Goal: Task Accomplishment & Management: Use online tool/utility

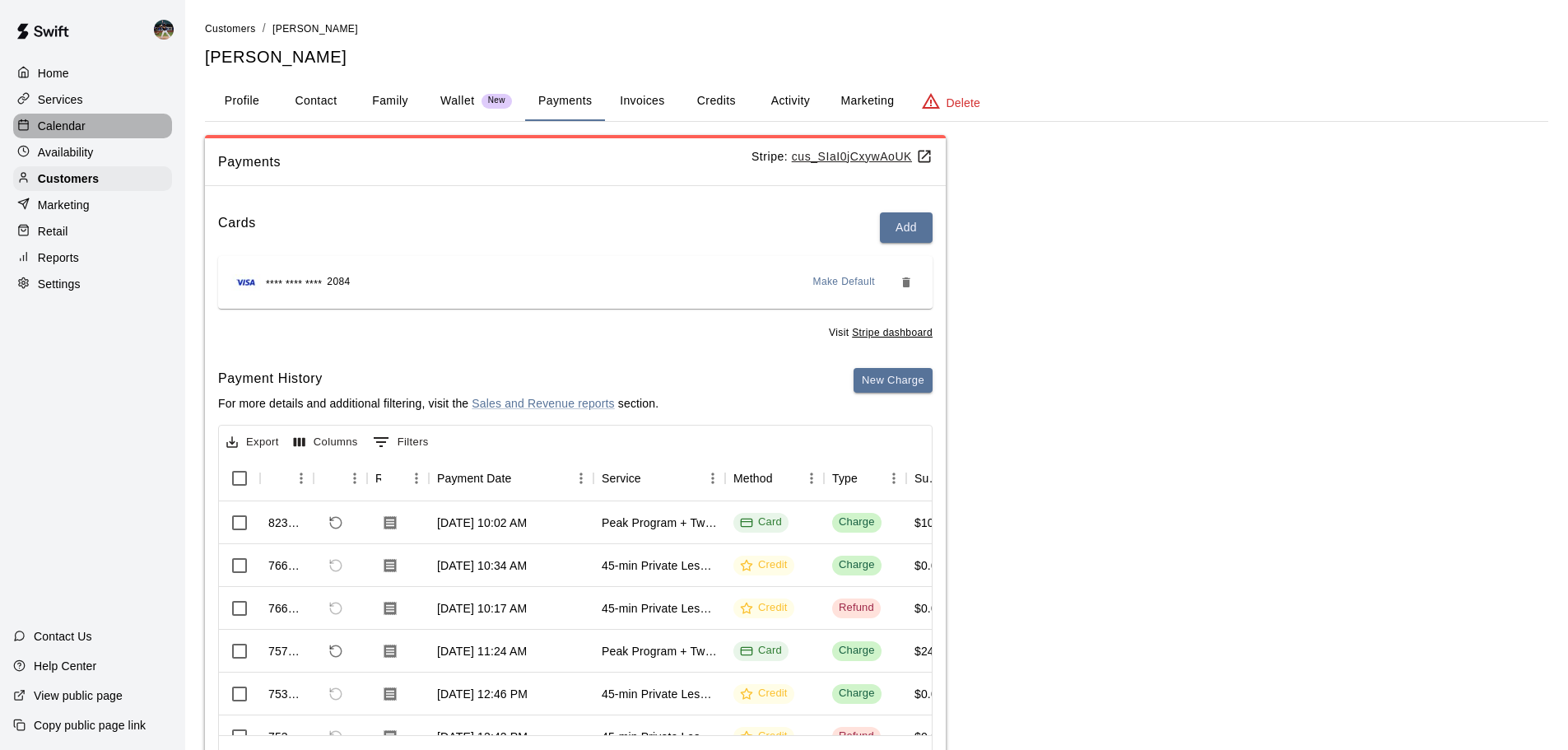
click at [101, 123] on div "Calendar" at bounding box center [92, 126] width 159 height 24
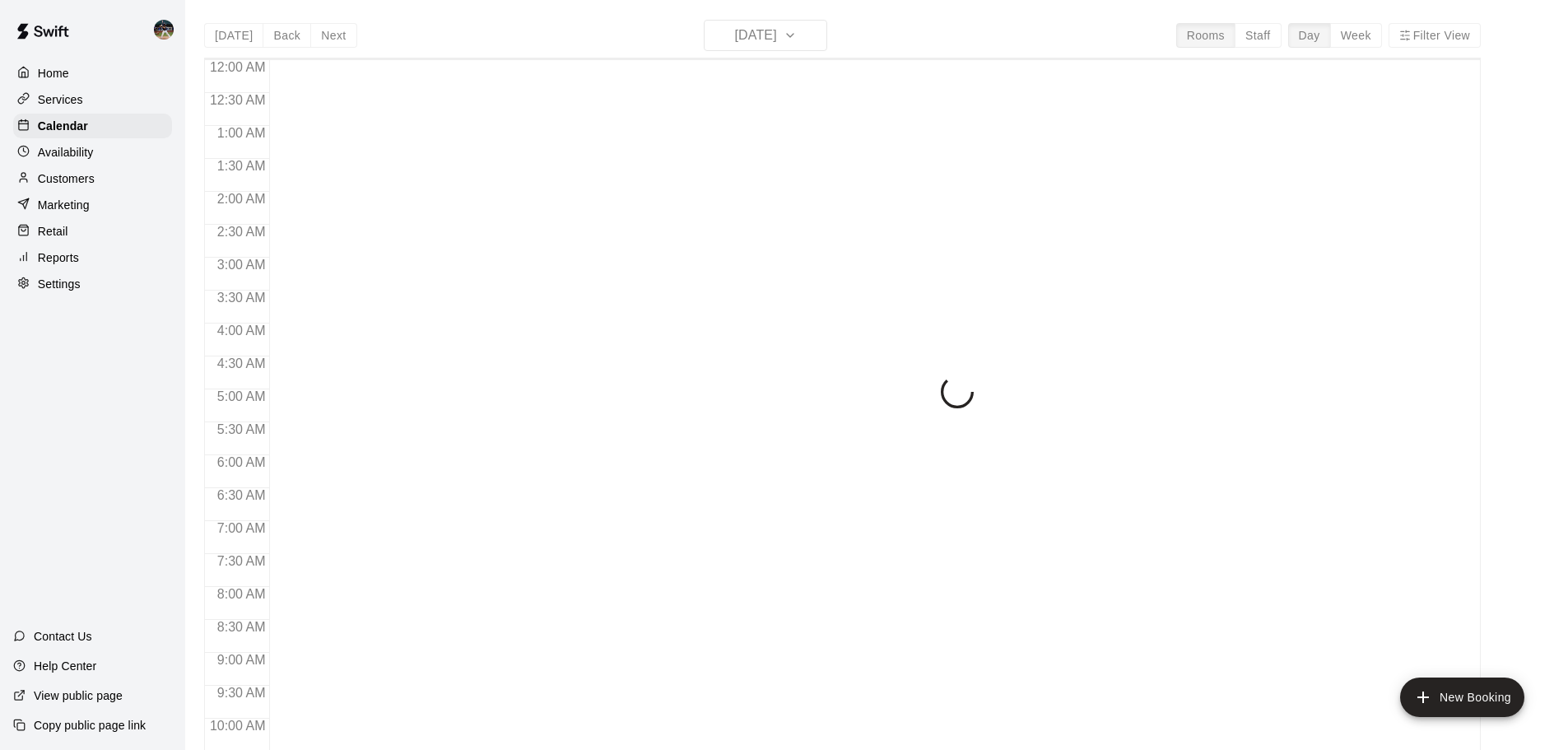
scroll to position [872, 0]
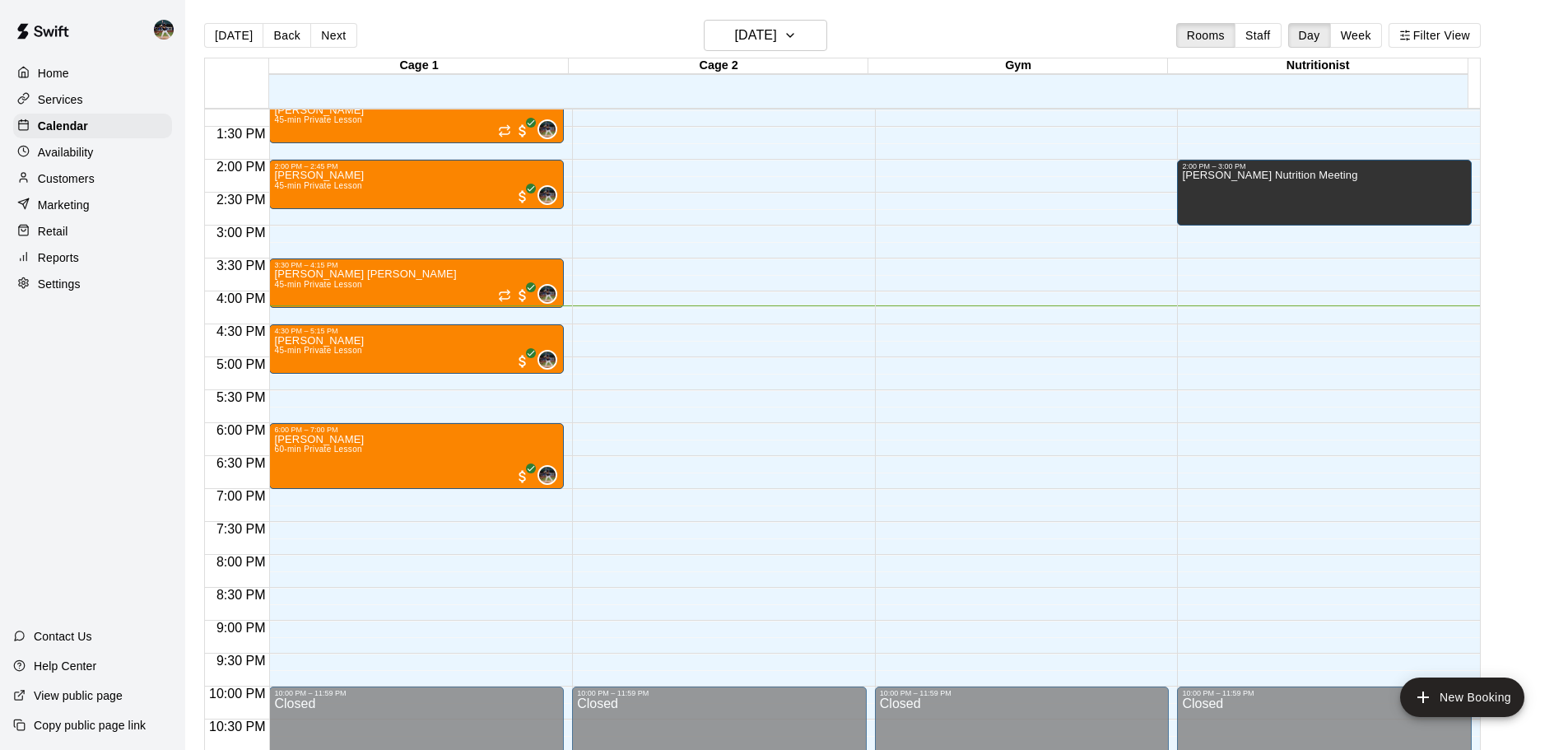
click at [91, 183] on p "Customers" at bounding box center [66, 178] width 56 height 17
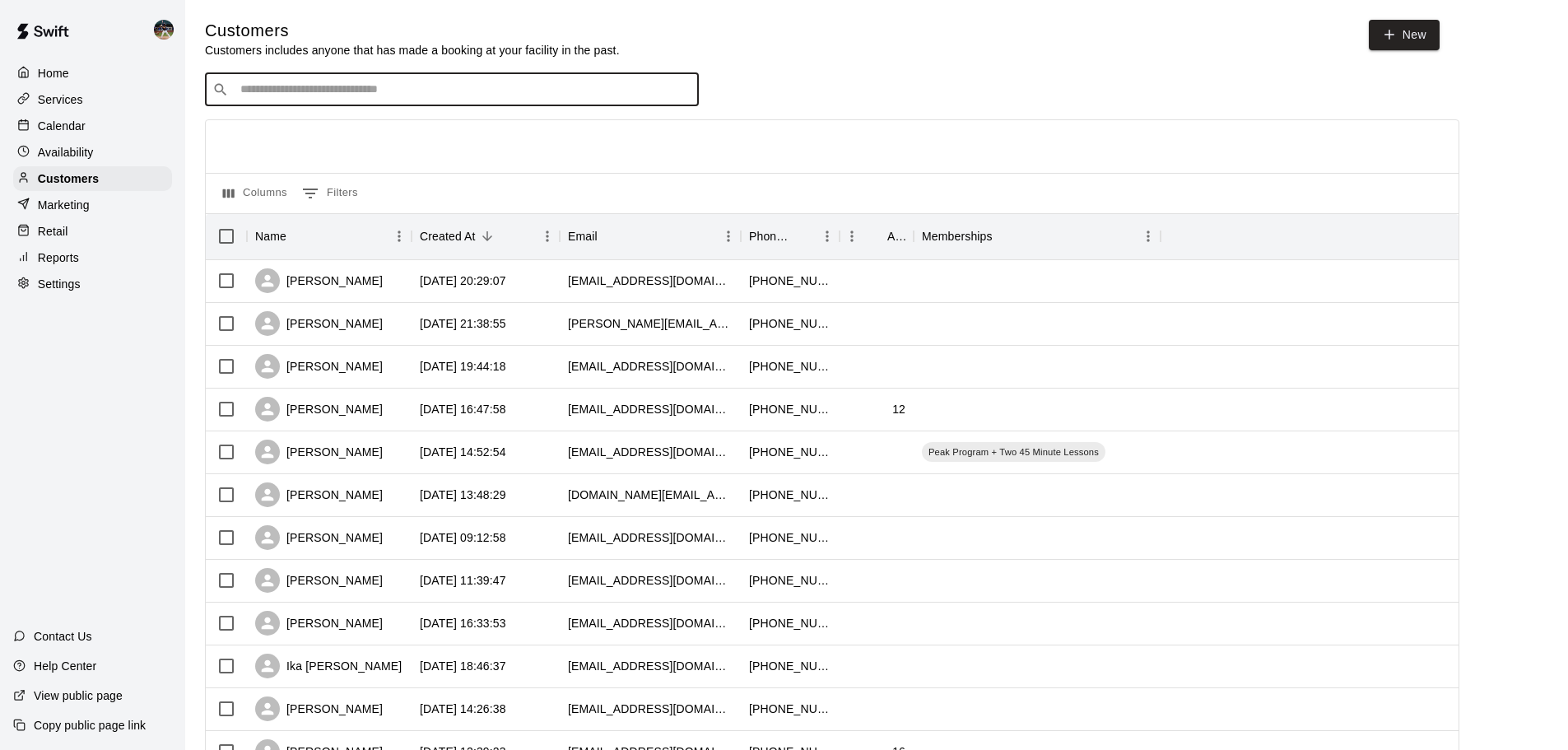
click at [432, 93] on input "Search customers by name or email" at bounding box center [463, 90] width 456 height 17
type input "******"
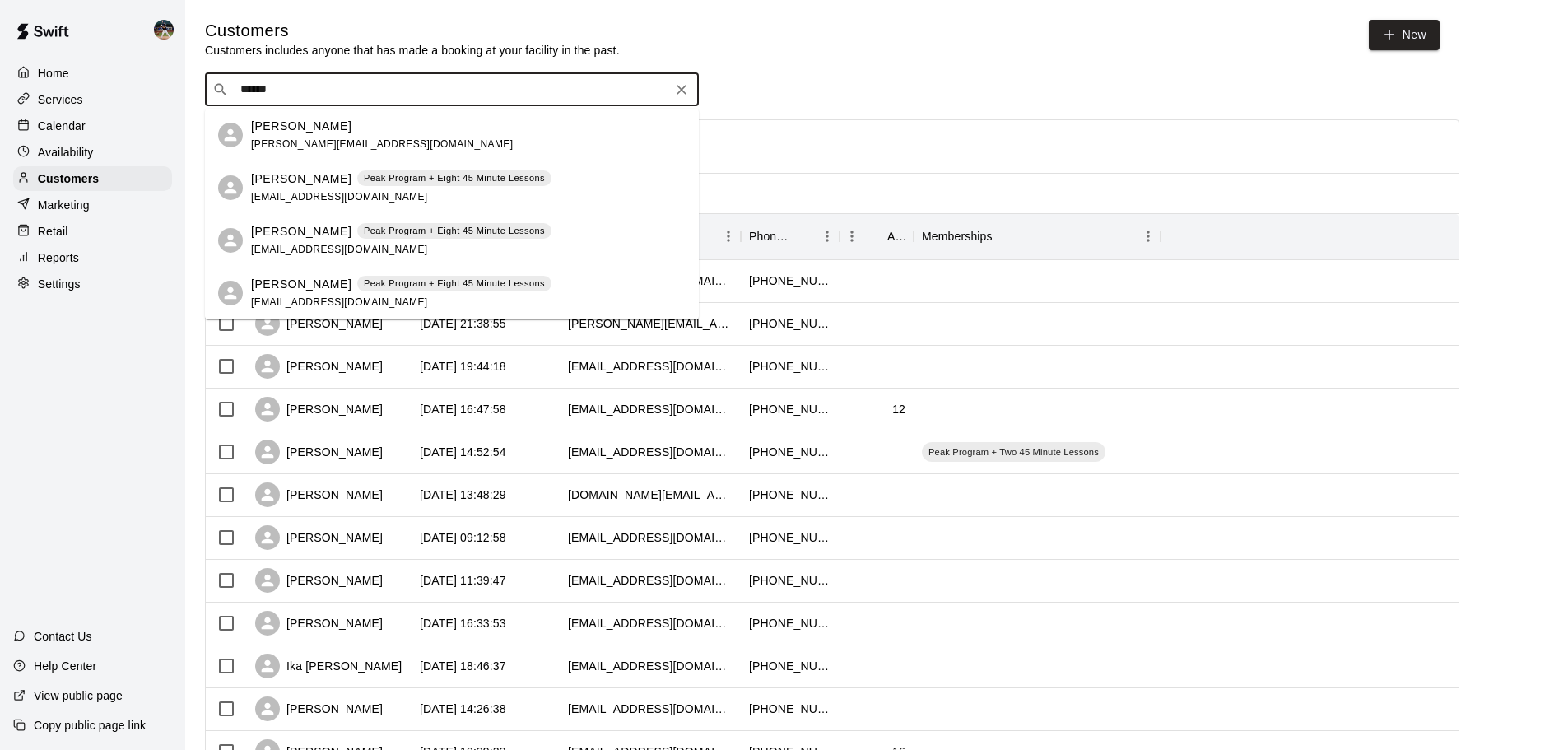
click at [390, 182] on p "Peak Program + Eight 45 Minute Lessons" at bounding box center [455, 178] width 181 height 14
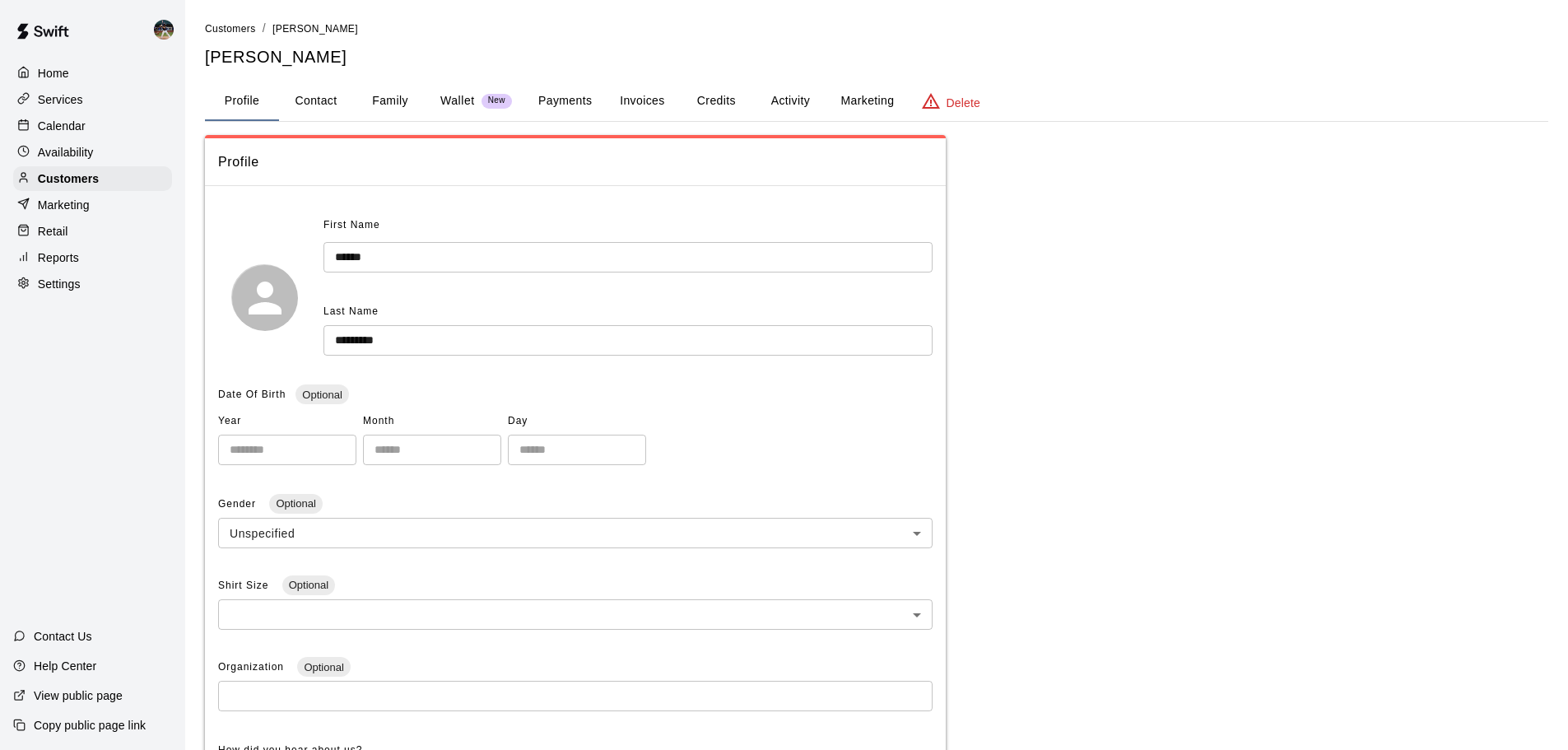
click at [559, 98] on button "Payments" at bounding box center [565, 101] width 80 height 39
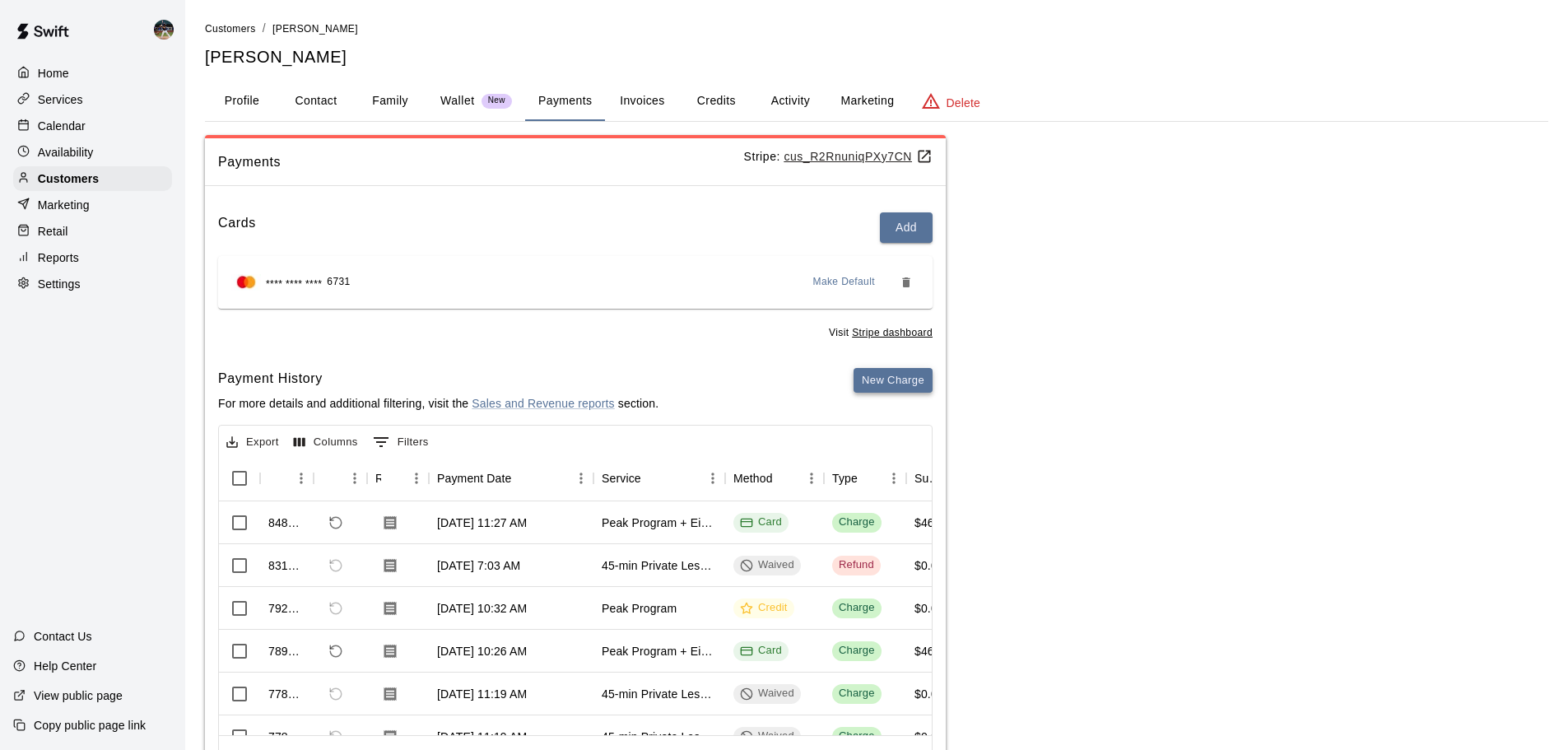
click at [901, 385] on button "New Charge" at bounding box center [893, 380] width 79 height 25
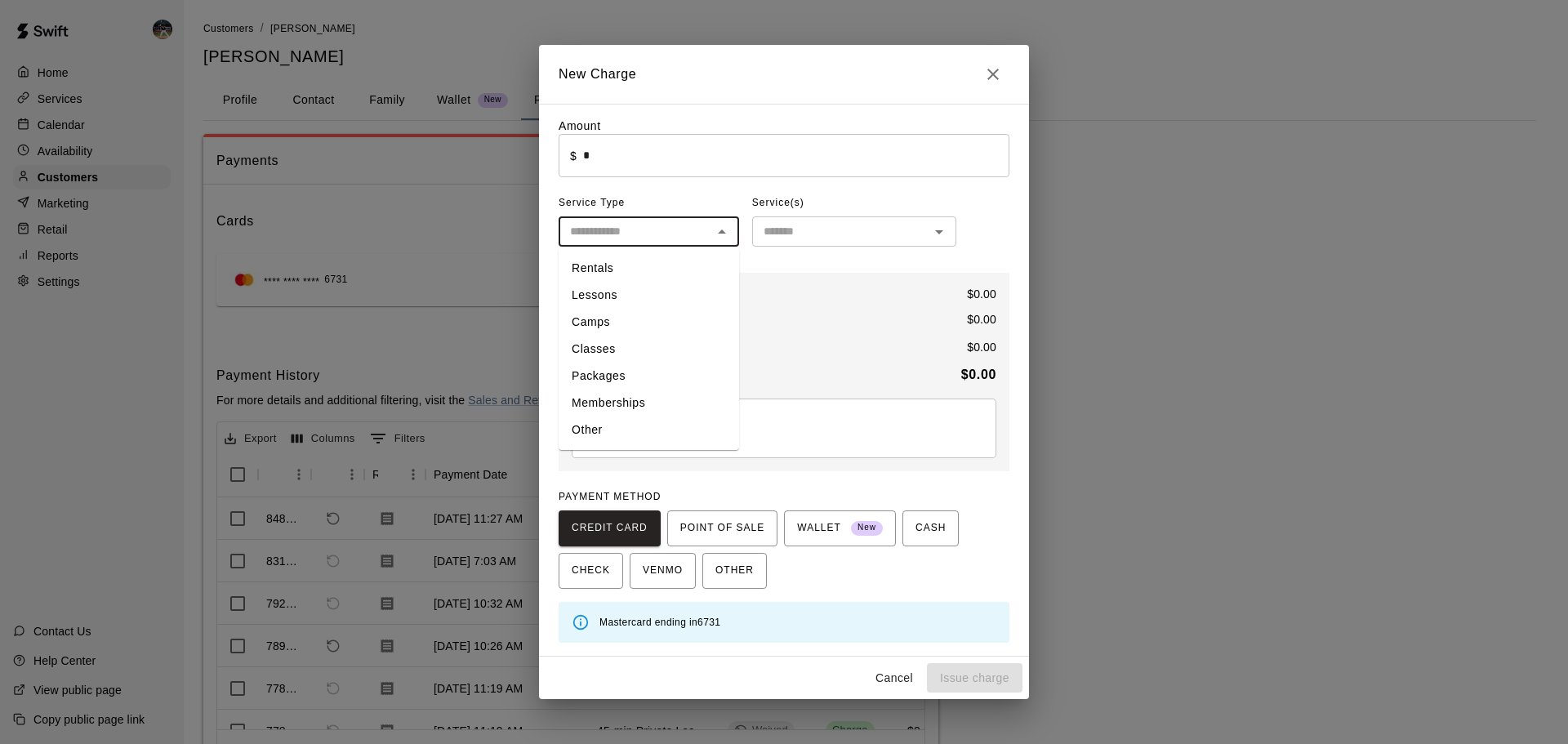
click at [653, 230] on input "text" at bounding box center [635, 232] width 144 height 21
click at [659, 421] on li "Other" at bounding box center [648, 429] width 180 height 27
type input "*****"
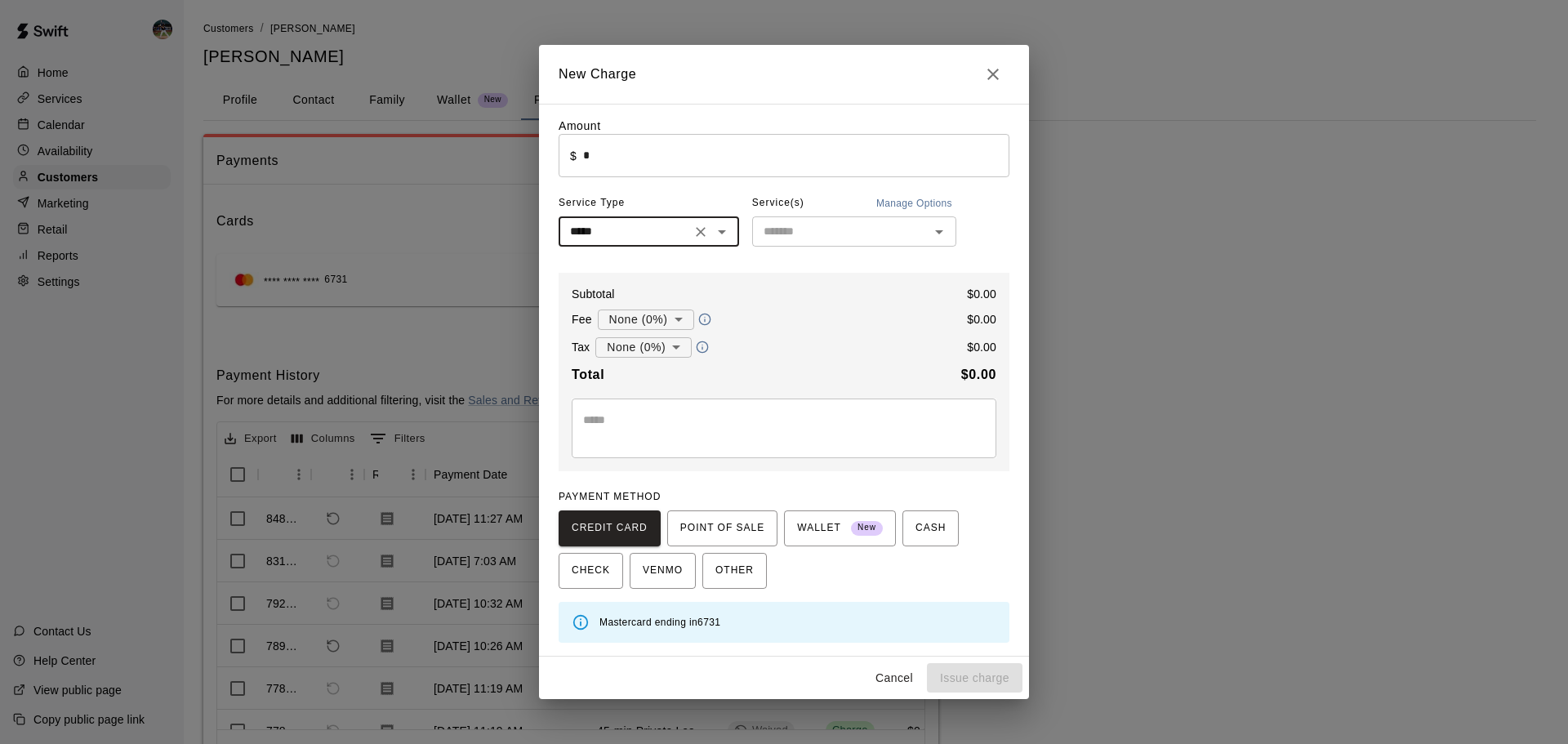
click at [800, 230] on input "text" at bounding box center [840, 232] width 167 height 21
click at [814, 163] on input "*" at bounding box center [796, 155] width 426 height 43
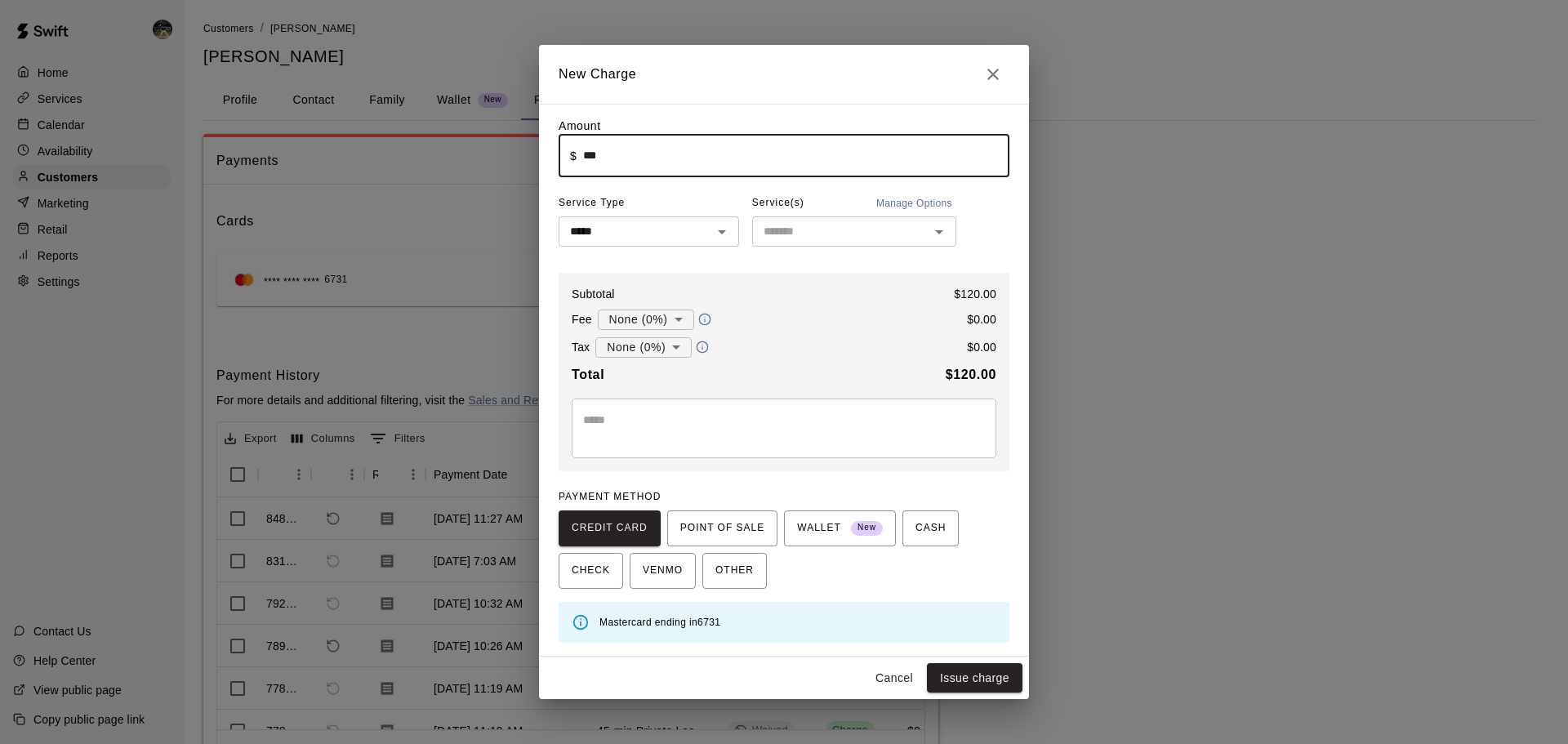
type input "******"
click at [761, 435] on textarea at bounding box center [784, 428] width 402 height 33
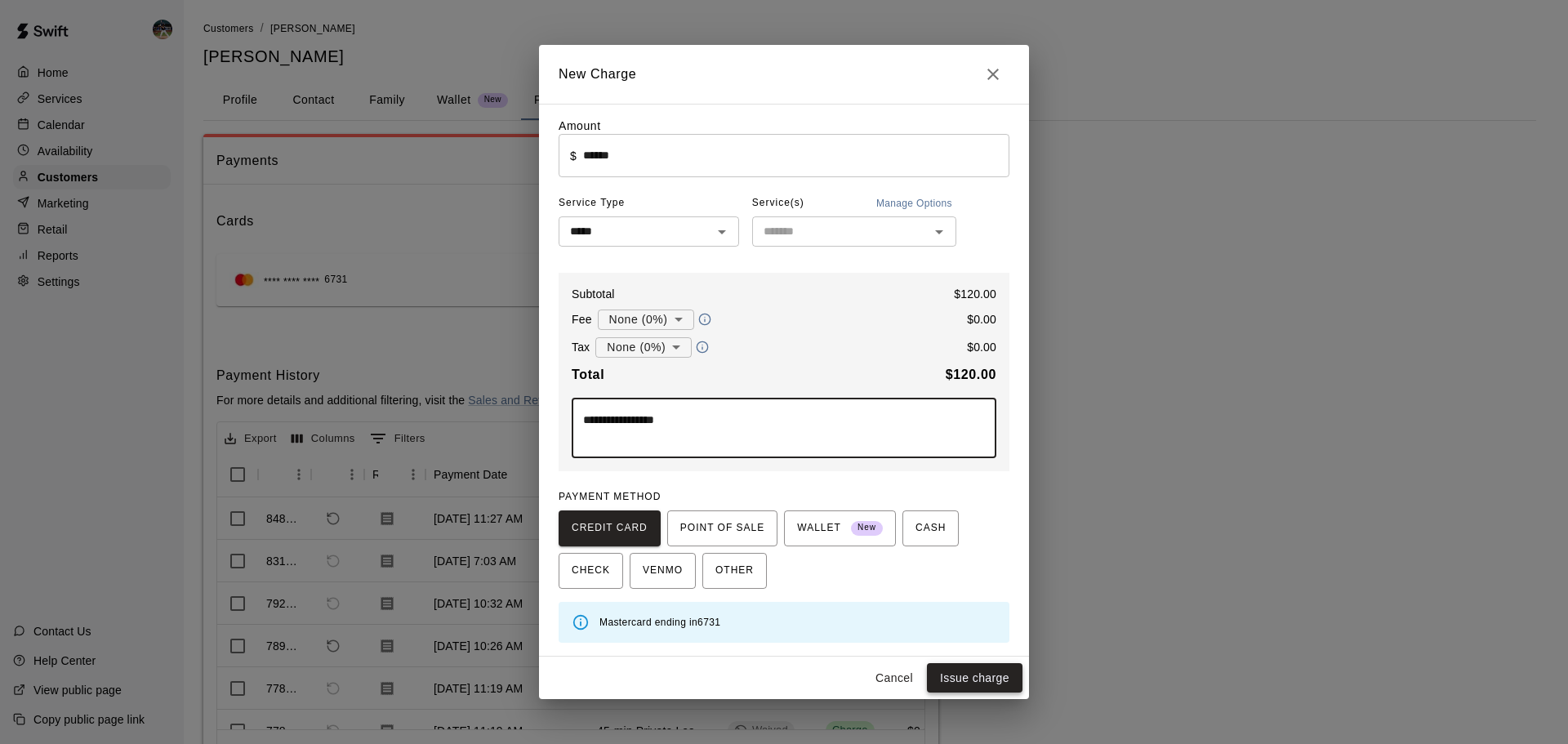
type textarea "**********"
click at [963, 678] on button "Issue charge" at bounding box center [974, 678] width 96 height 30
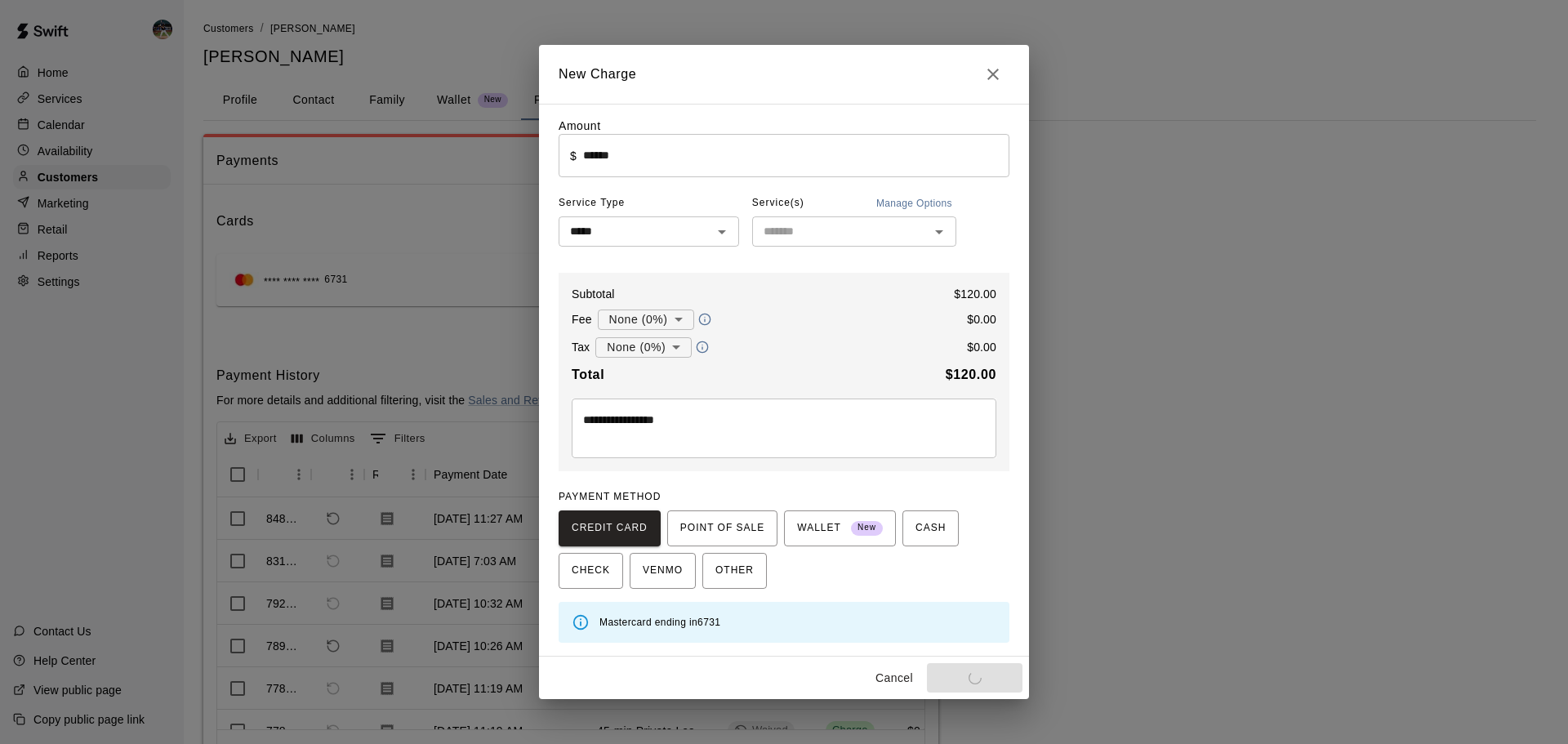
type input "*"
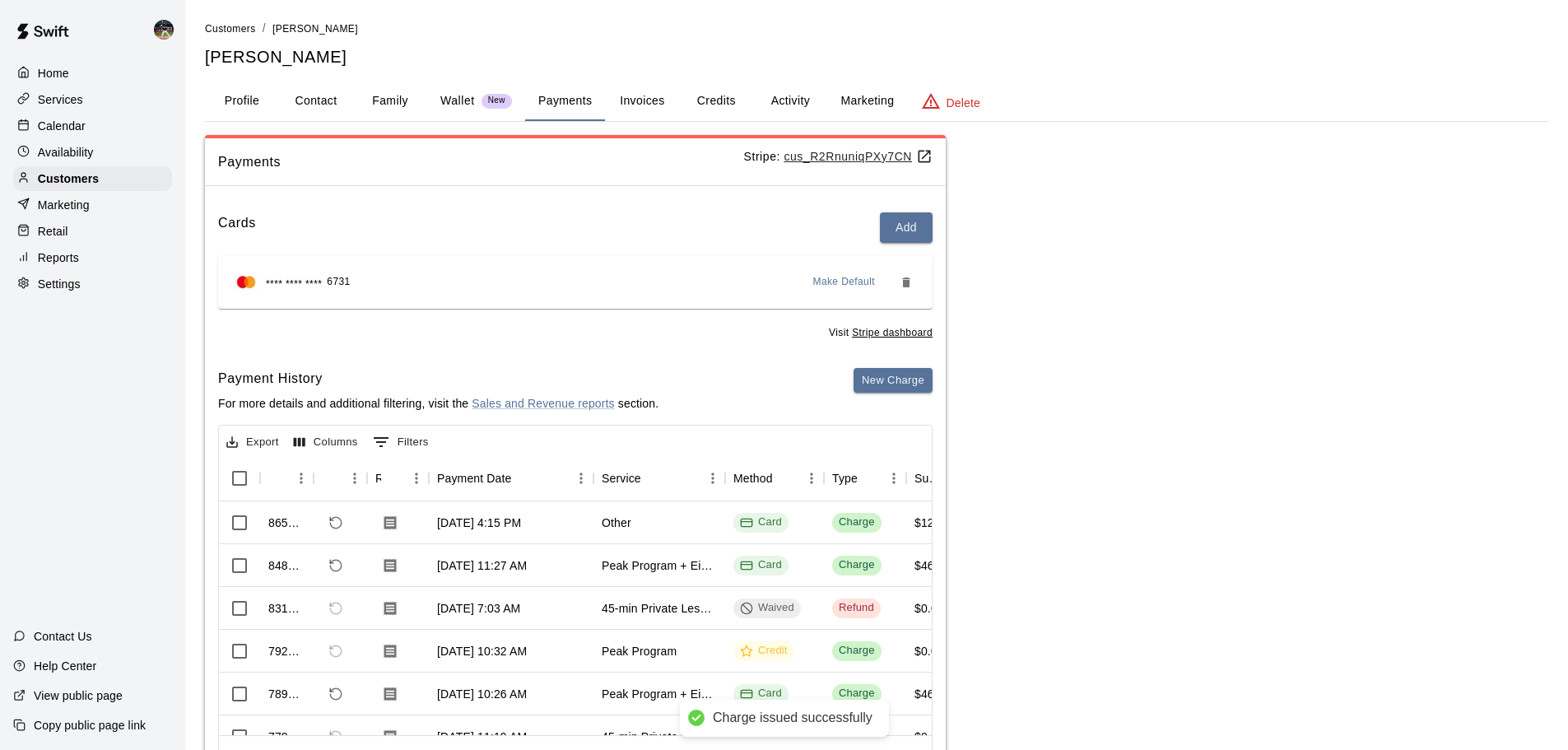
click at [102, 270] on div "Reports" at bounding box center [92, 257] width 159 height 24
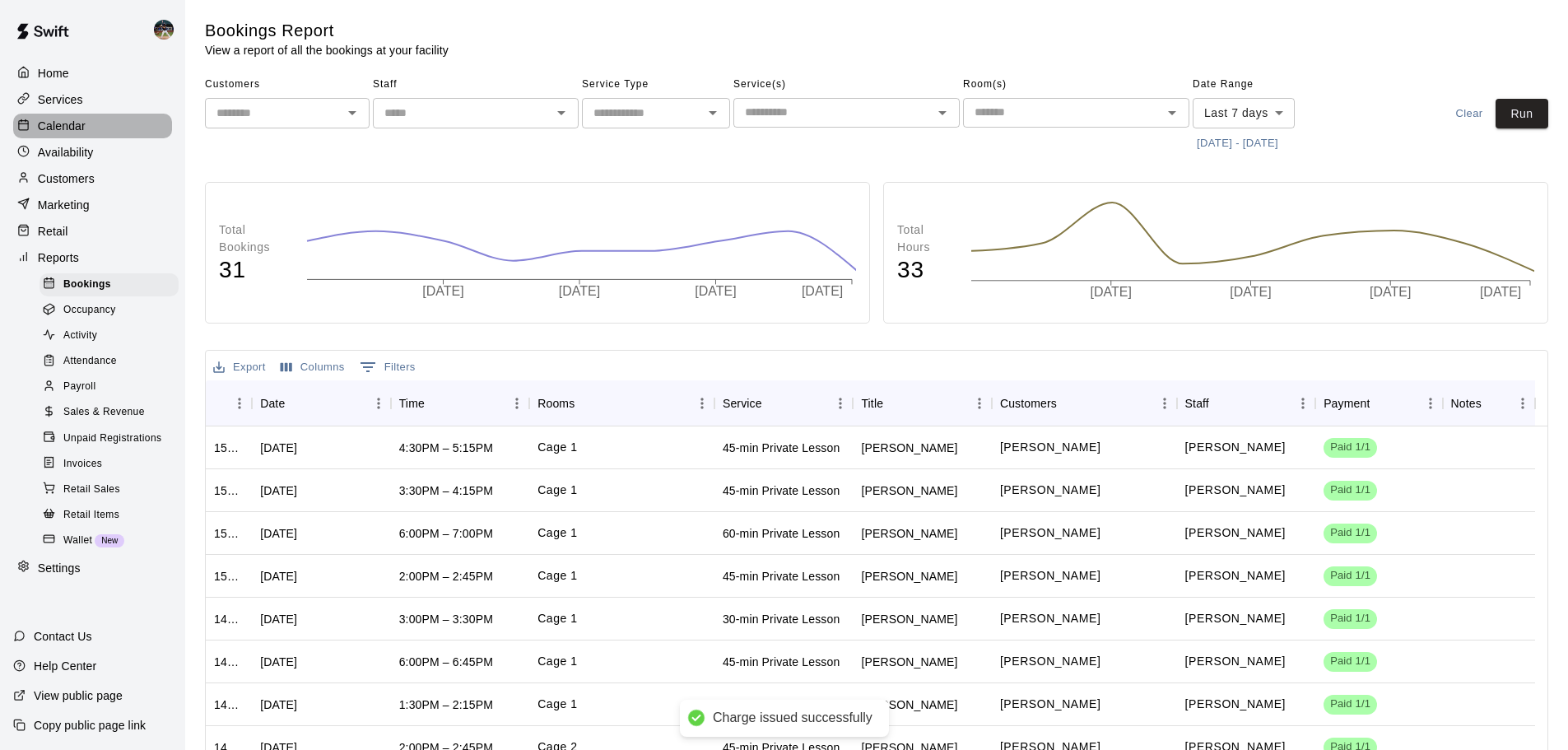
click at [96, 129] on div "Calendar" at bounding box center [92, 126] width 159 height 24
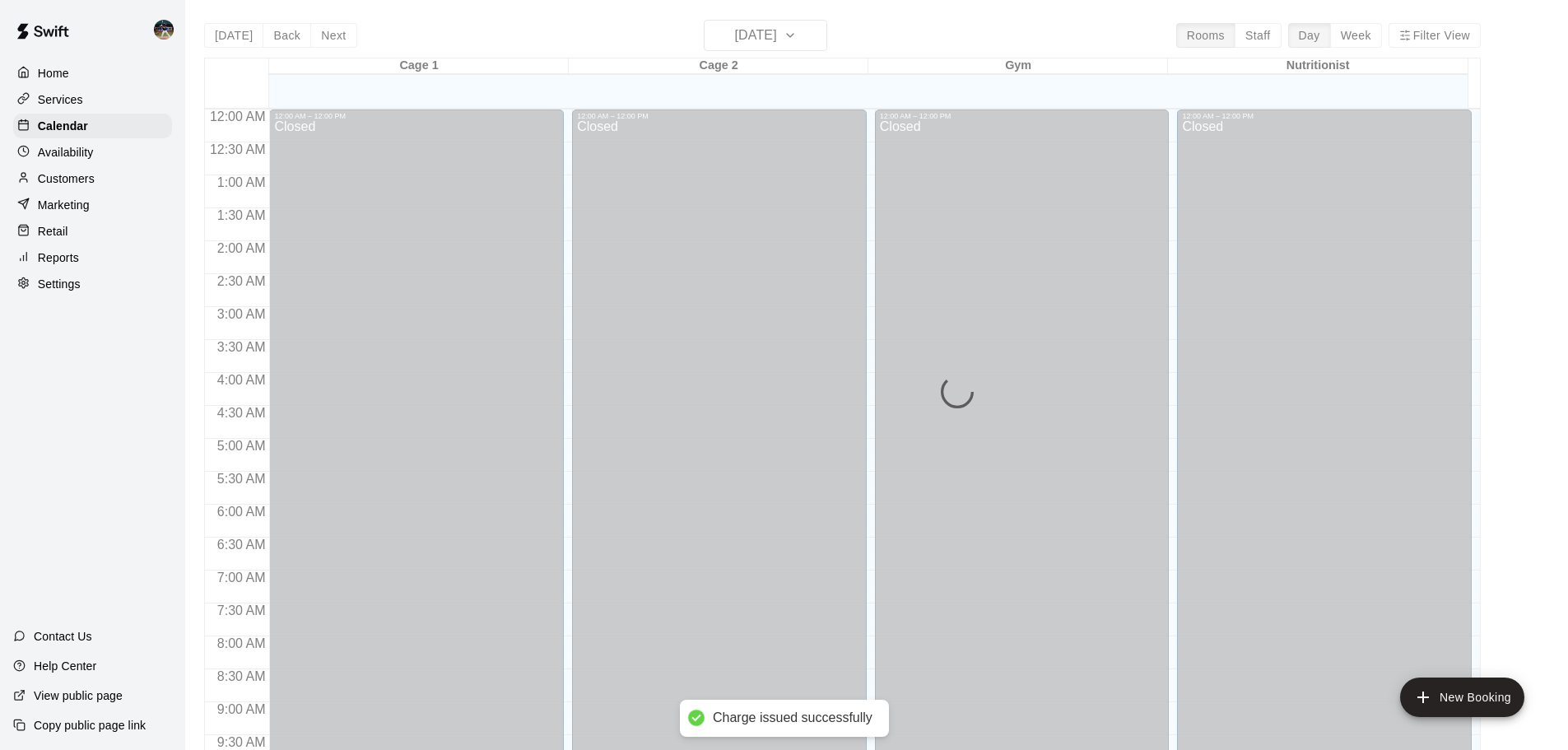
scroll to position [872, 0]
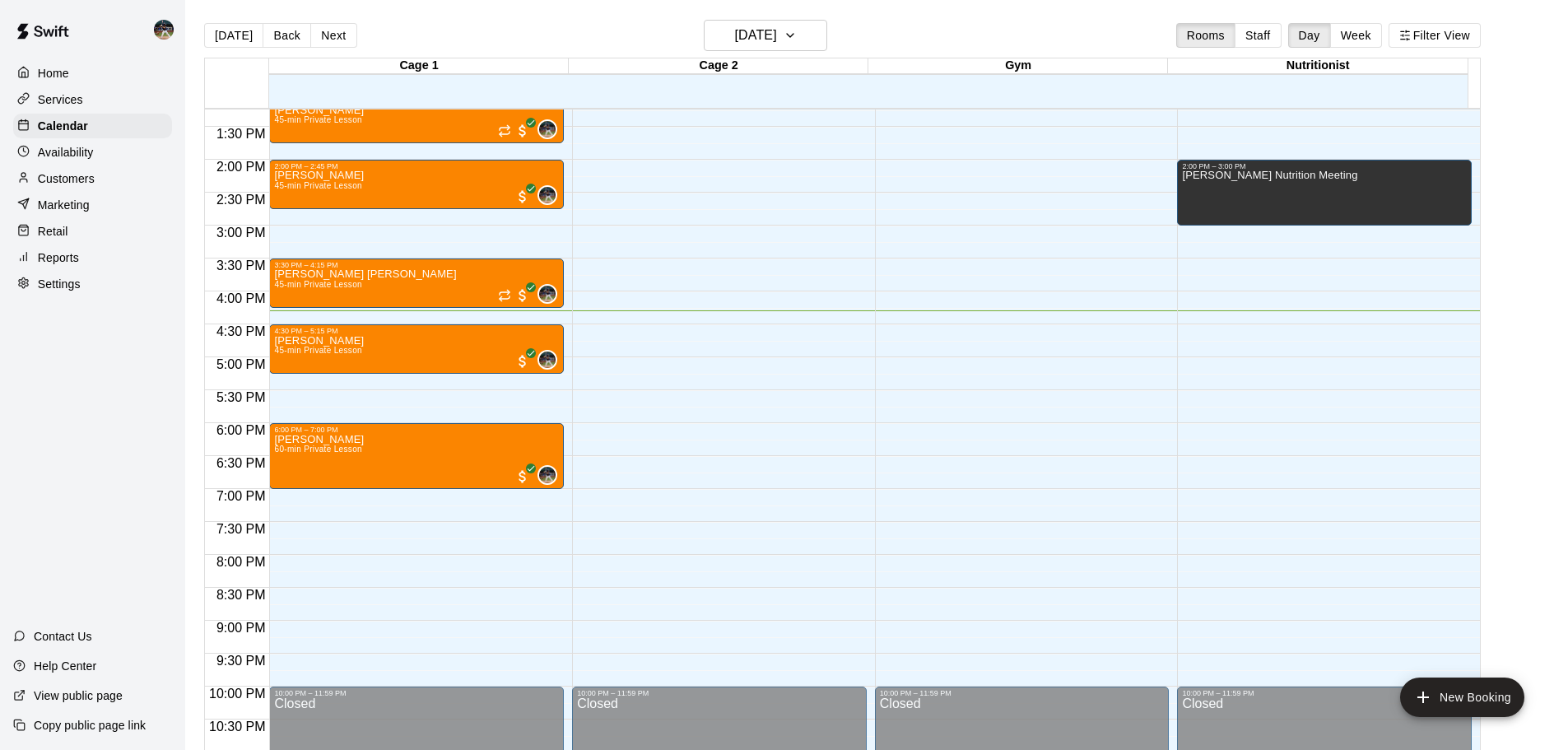
click at [117, 270] on div "Reports" at bounding box center [92, 257] width 159 height 24
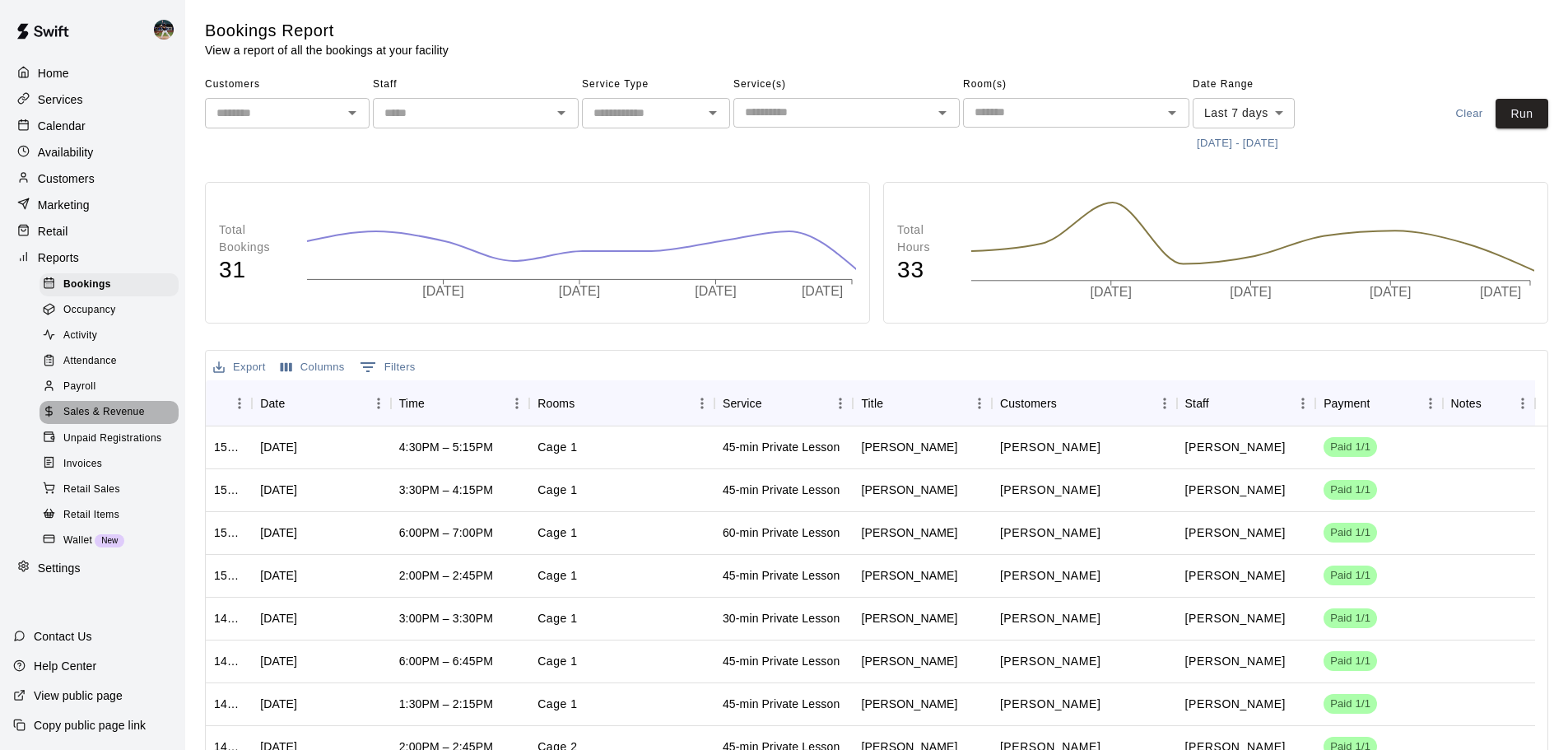
click at [130, 421] on span "Sales & Revenue" at bounding box center [104, 412] width 82 height 17
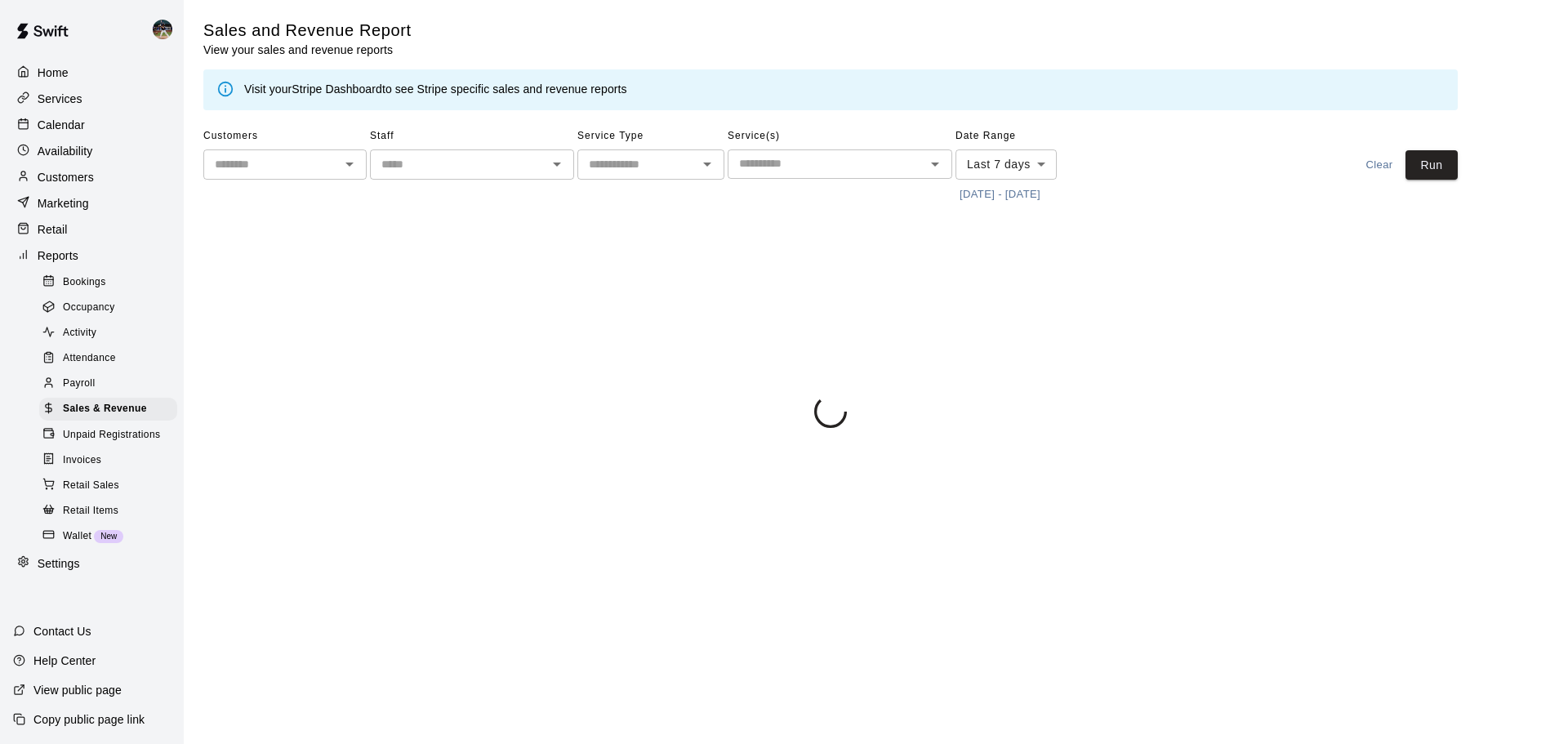
click at [1040, 199] on button "[DATE] - [DATE]" at bounding box center [999, 194] width 89 height 25
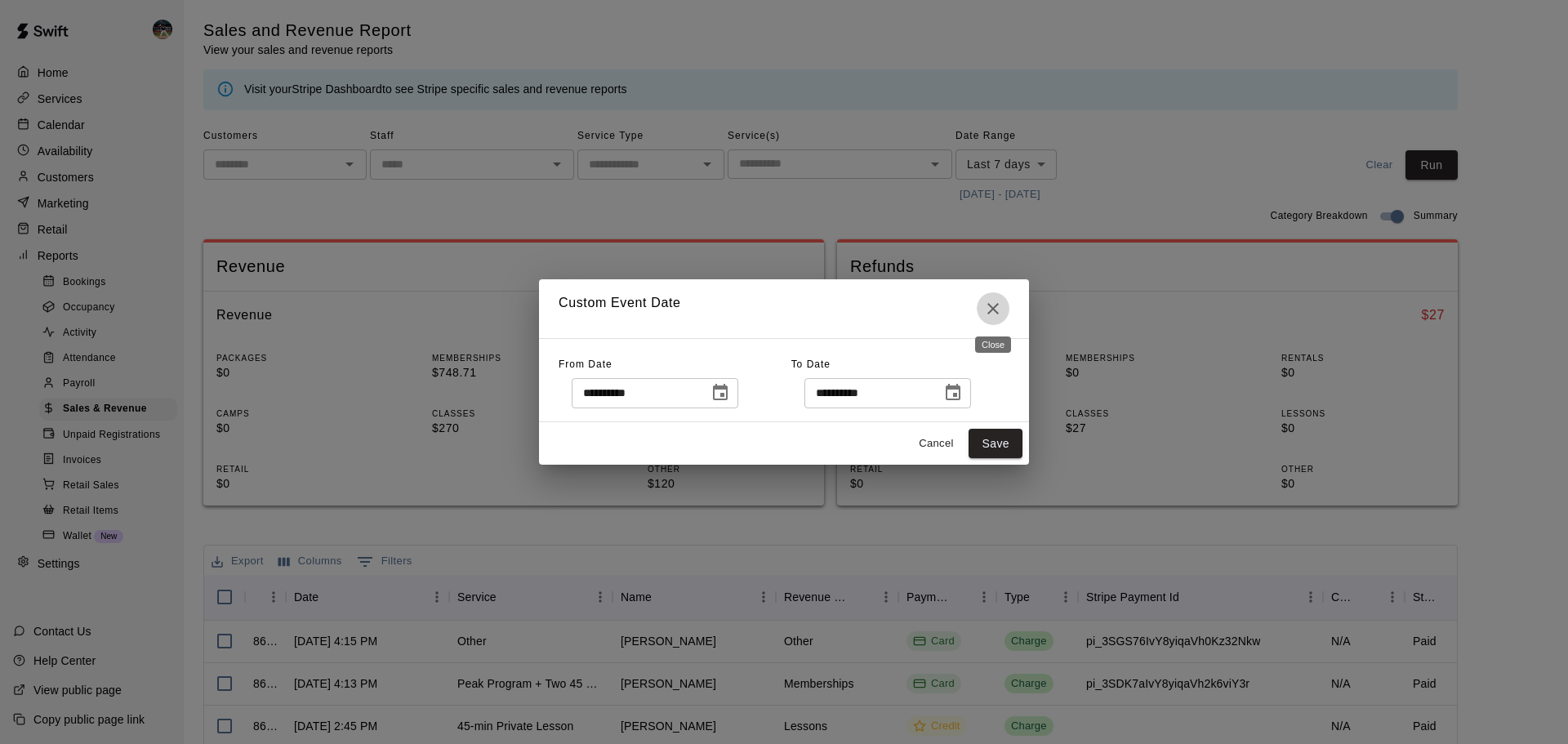
click at [996, 309] on icon "Close" at bounding box center [992, 309] width 20 height 20
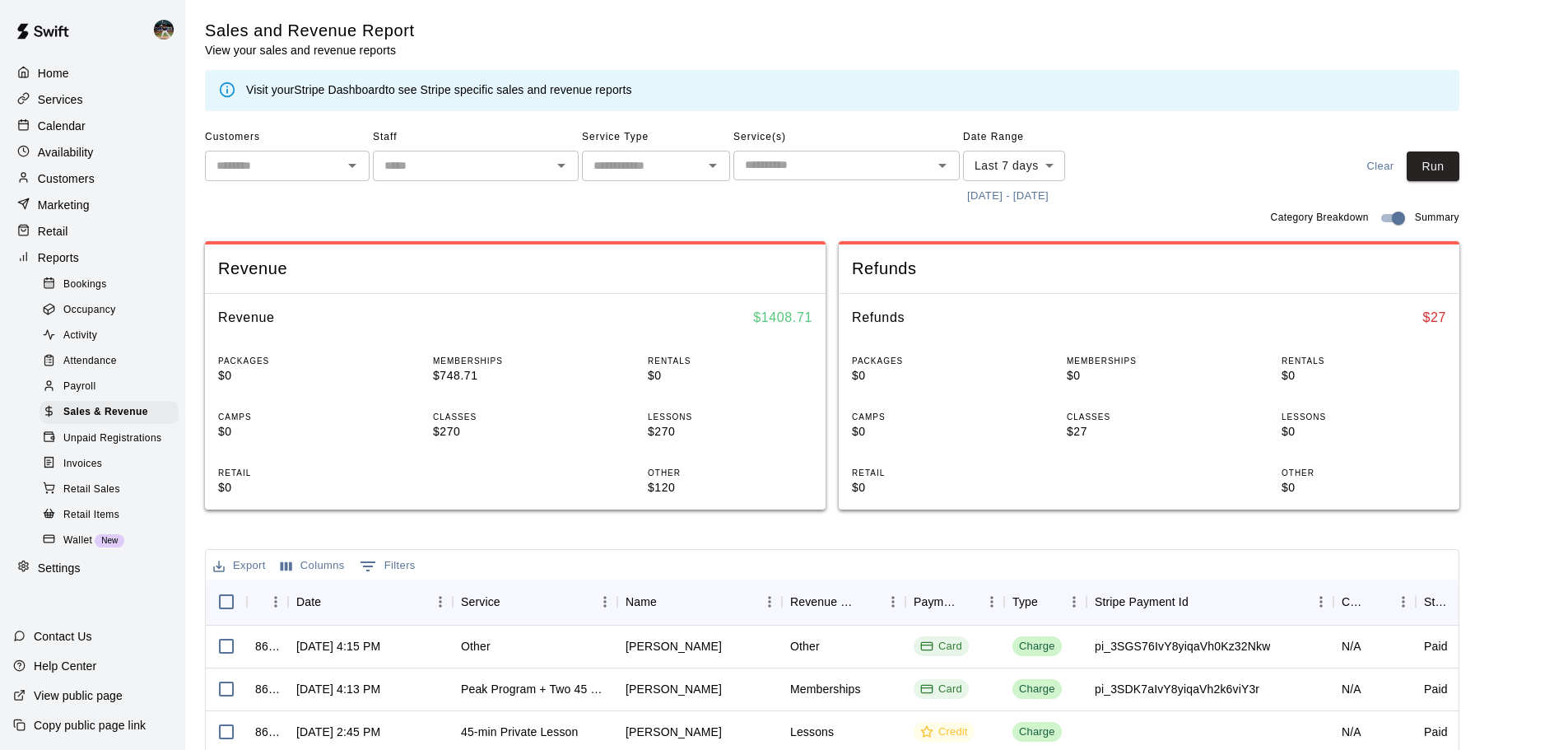
click at [74, 131] on p "Calendar" at bounding box center [62, 125] width 48 height 17
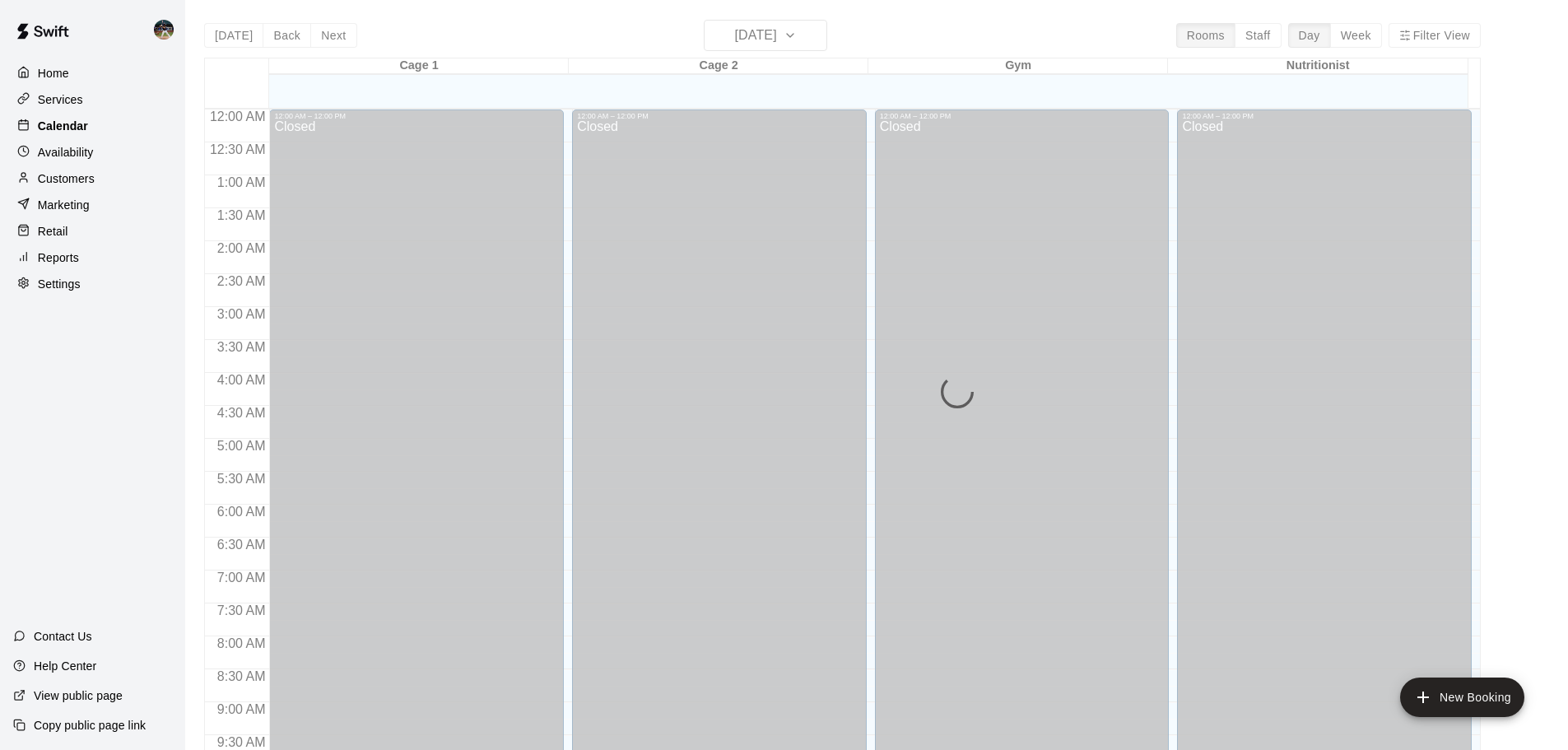
scroll to position [872, 0]
